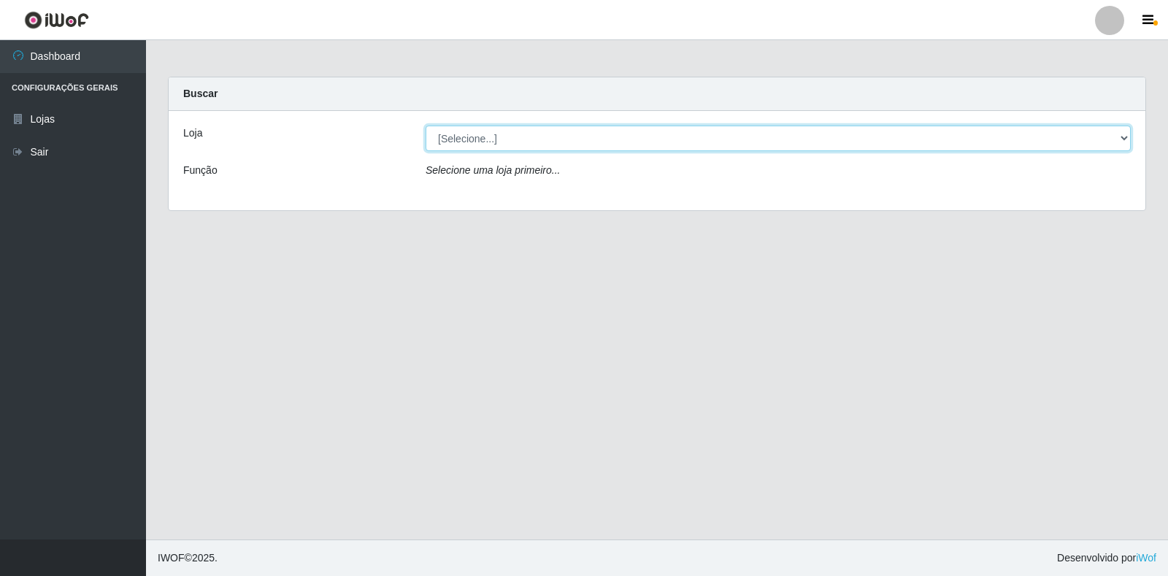
click at [1021, 141] on select "[Selecione...] Atacado Vem - [STREET_ADDRESS]" at bounding box center [778, 139] width 705 height 26
select select "455"
click at [426, 126] on select "[Selecione...] Atacado Vem - [STREET_ADDRESS]" at bounding box center [778, 139] width 705 height 26
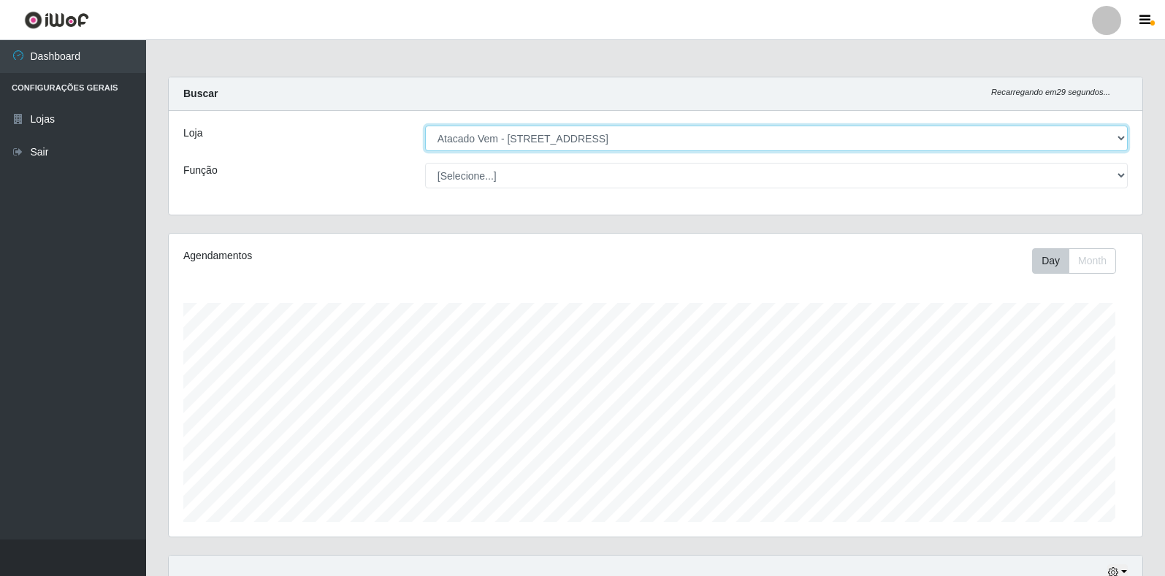
scroll to position [303, 973]
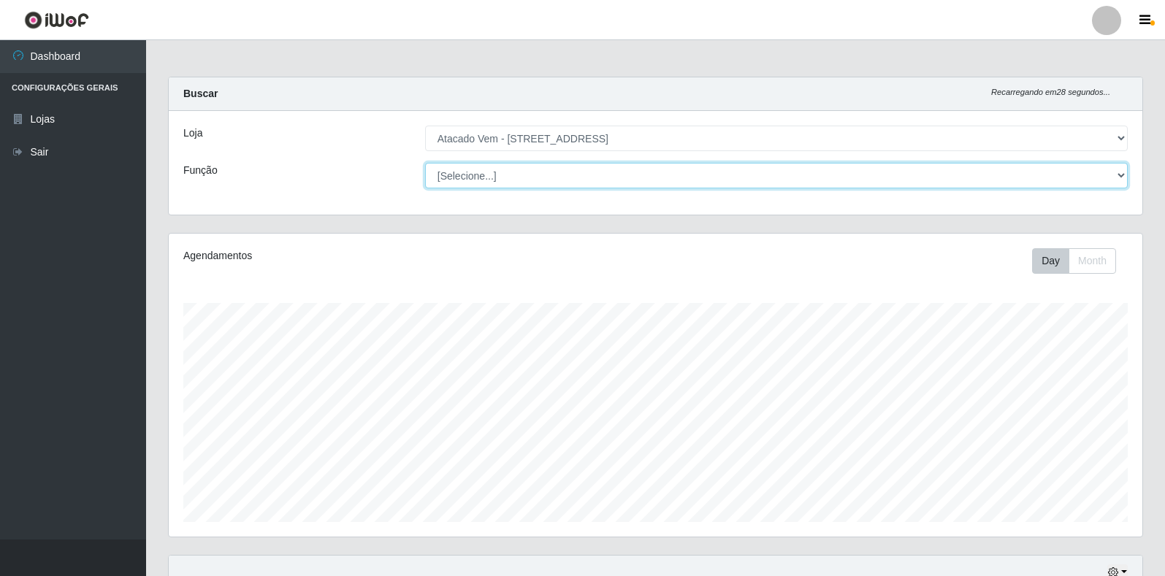
drag, startPoint x: 621, startPoint y: 178, endPoint x: 606, endPoint y: 184, distance: 15.7
click at [608, 182] on select "[Selecione...] Carregador e Descarregador de Caminhão Carregador e Descarregado…" at bounding box center [776, 176] width 702 height 26
select select "82"
click at [425, 163] on select "[Selecione...] Carregador e Descarregador de Caminhão Carregador e Descarregado…" at bounding box center [776, 176] width 702 height 26
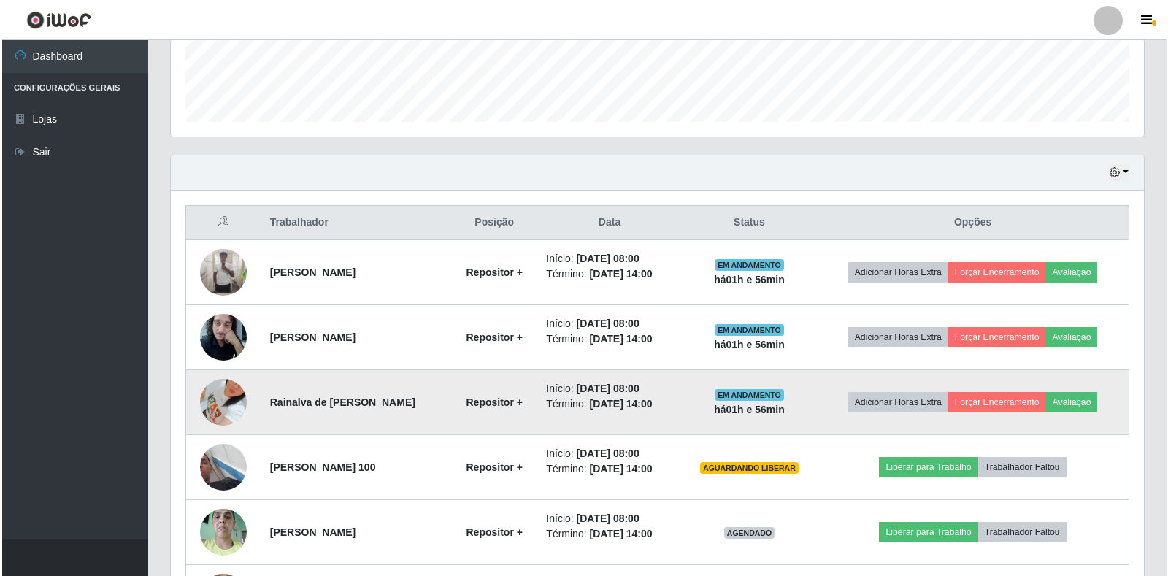
scroll to position [426, 0]
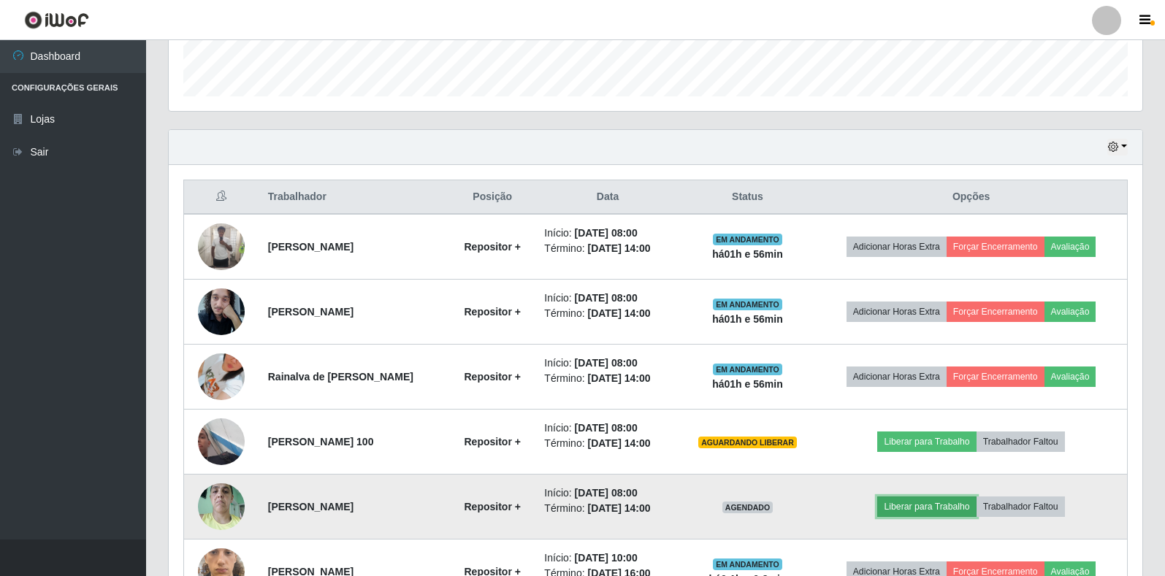
click at [959, 507] on button "Liberar para Trabalho" at bounding box center [926, 507] width 99 height 20
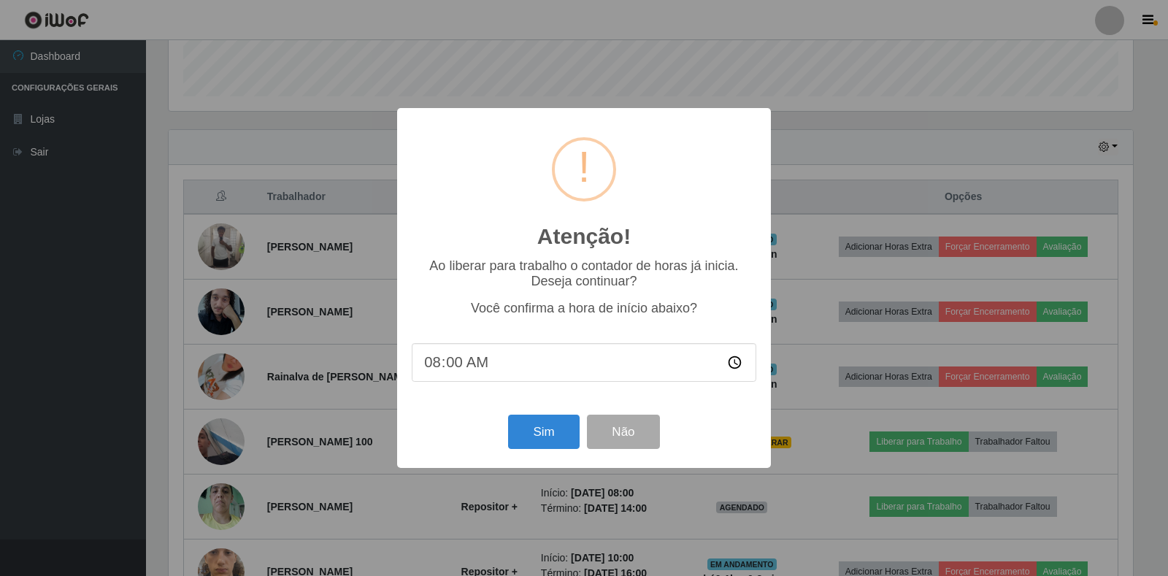
click at [541, 370] on input "08:00" at bounding box center [584, 362] width 345 height 39
type input "09:56"
click at [545, 446] on button "Sim" at bounding box center [543, 432] width 71 height 34
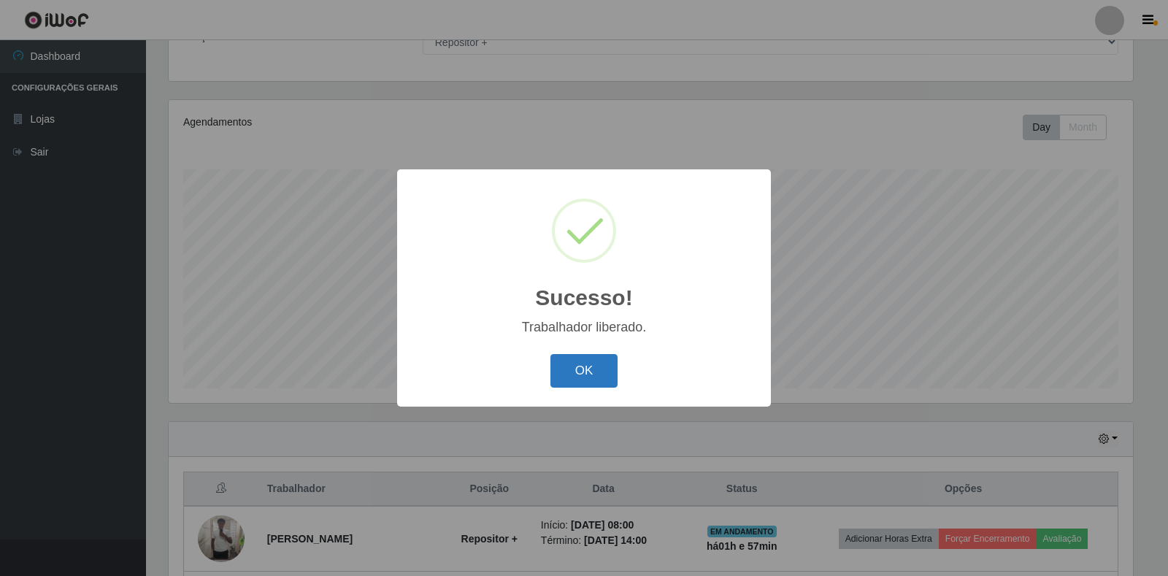
click at [575, 363] on button "OK" at bounding box center [585, 371] width 68 height 34
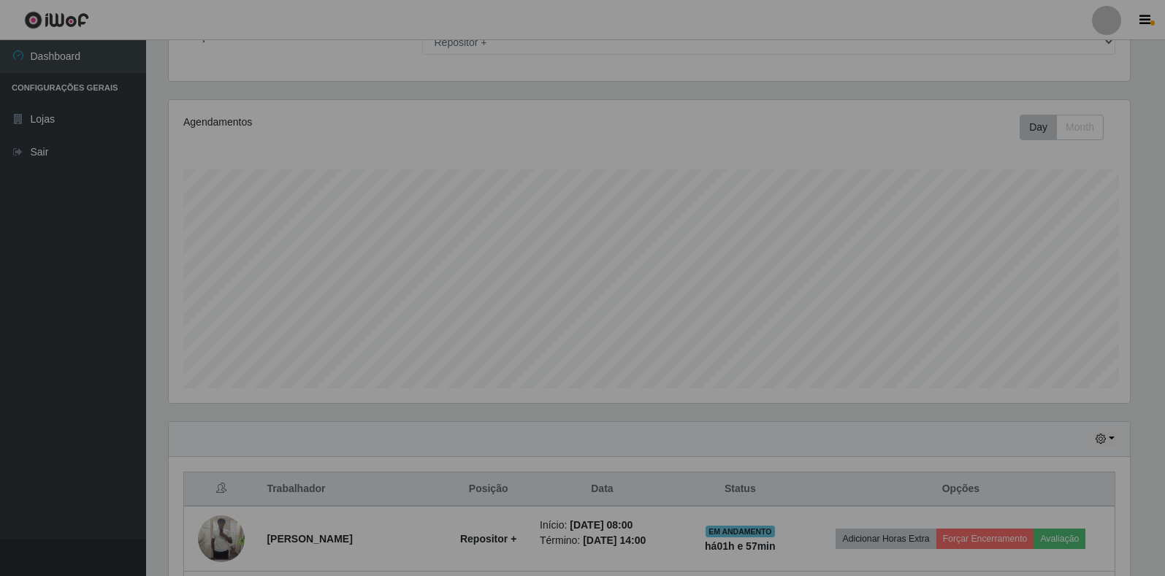
scroll to position [303, 973]
